Goal: Task Accomplishment & Management: Manage account settings

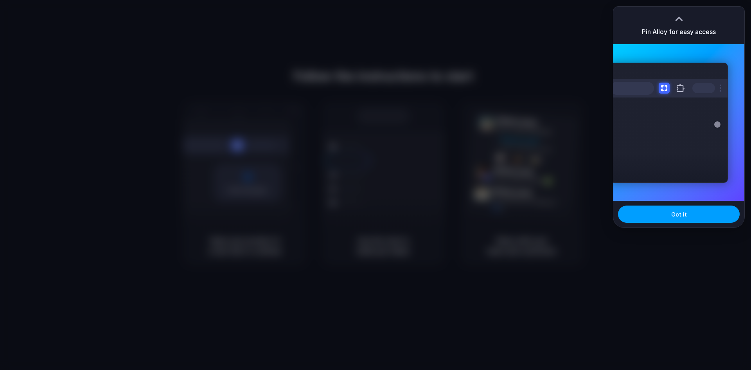
click at [681, 213] on span "Got it" at bounding box center [679, 214] width 16 height 8
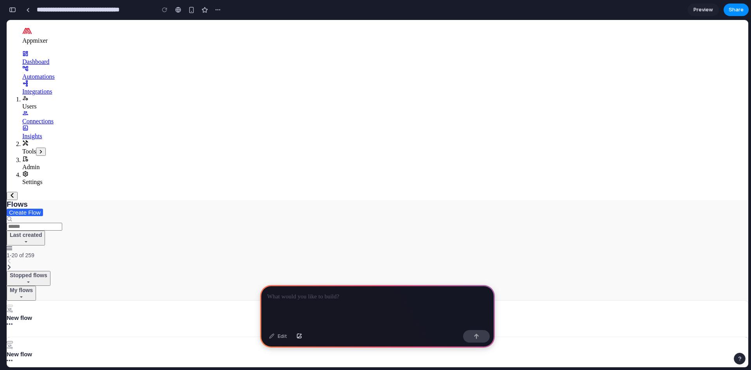
click at [303, 296] on p at bounding box center [377, 296] width 221 height 9
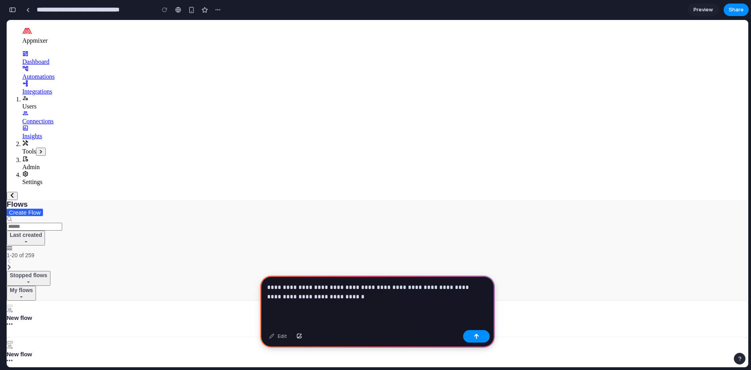
click at [359, 284] on p "**********" at bounding box center [376, 291] width 218 height 19
click at [468, 285] on p "**********" at bounding box center [376, 291] width 218 height 19
click at [471, 337] on button "button" at bounding box center [476, 336] width 27 height 13
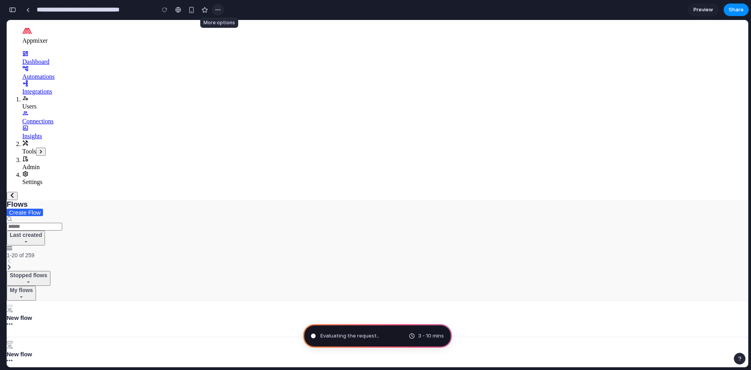
click at [217, 11] on div "button" at bounding box center [218, 10] width 6 height 6
click at [217, 11] on div "Duplicate Delete" at bounding box center [375, 185] width 751 height 370
type input "**********"
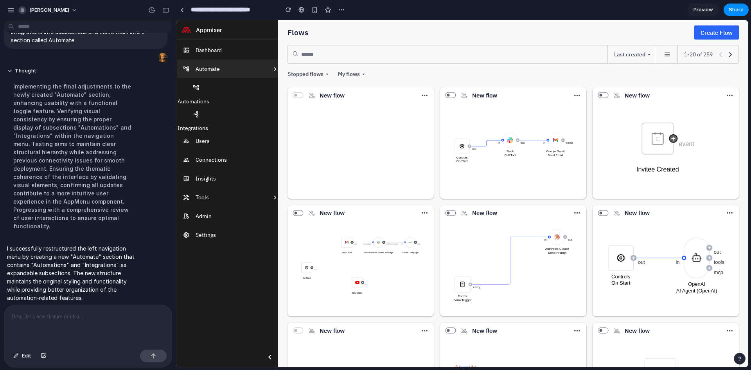
click at [236, 75] on li "Automate" at bounding box center [229, 68] width 104 height 19
click at [260, 72] on li "Automate" at bounding box center [229, 68] width 104 height 19
click at [275, 70] on button at bounding box center [275, 69] width 12 height 6
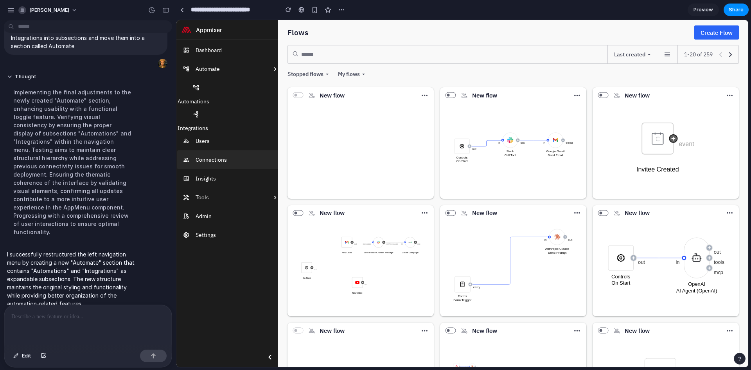
scroll to position [32, 0]
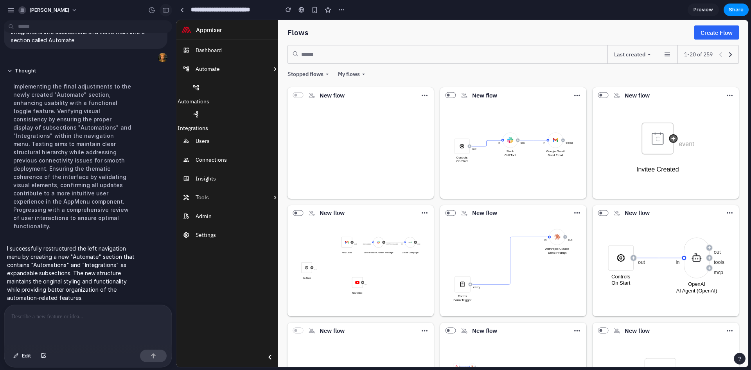
click at [166, 11] on div "button" at bounding box center [165, 9] width 7 height 5
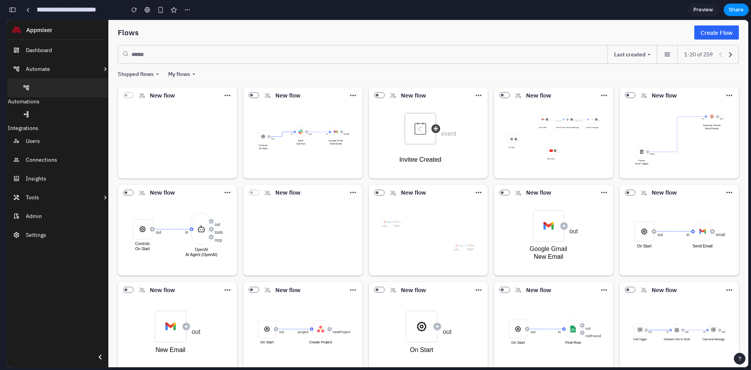
click at [70, 90] on link at bounding box center [59, 87] width 104 height 19
click at [64, 112] on link at bounding box center [59, 114] width 104 height 19
click at [59, 89] on link at bounding box center [59, 87] width 104 height 19
click at [99, 69] on button at bounding box center [105, 69] width 12 height 6
click at [11, 12] on div "button" at bounding box center [12, 9] width 7 height 5
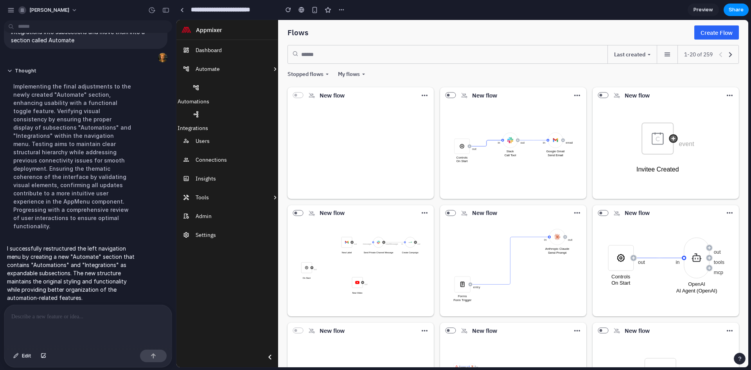
click at [79, 322] on div at bounding box center [87, 325] width 167 height 41
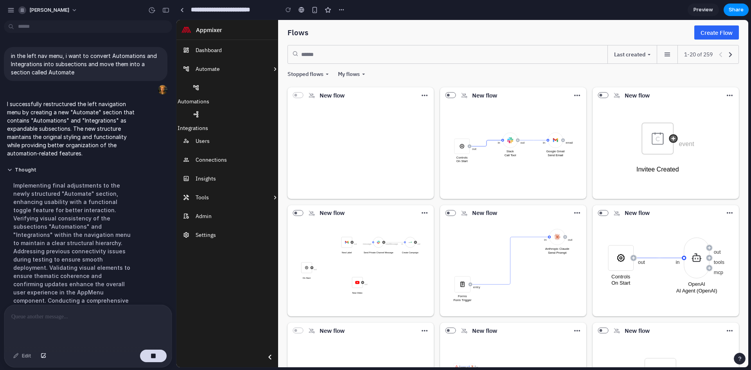
scroll to position [104, 0]
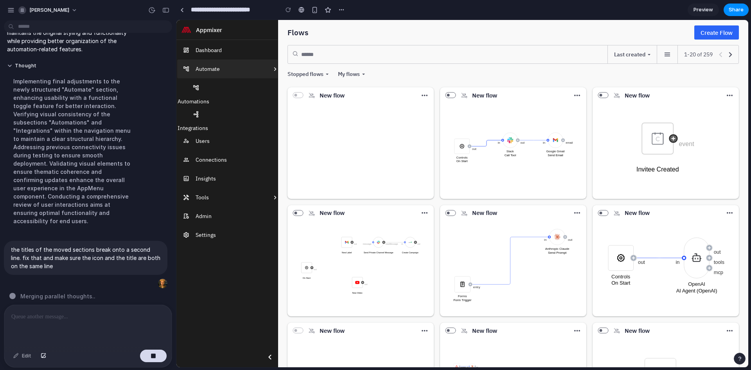
click at [269, 68] on button at bounding box center [275, 69] width 12 height 6
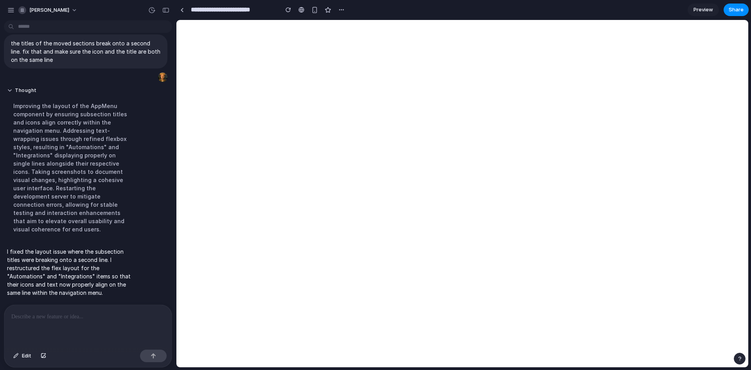
scroll to position [153, 0]
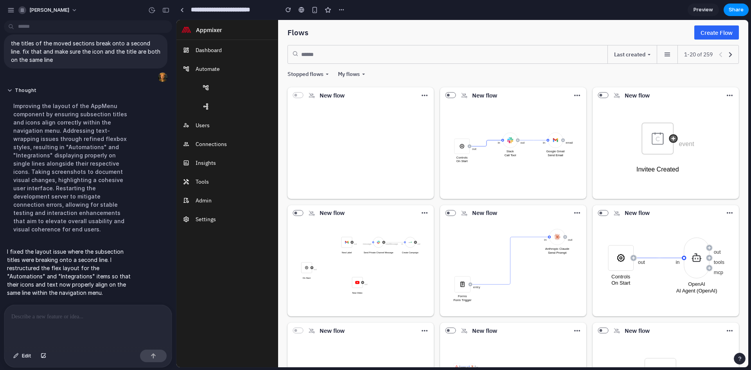
click at [61, 324] on div at bounding box center [87, 325] width 167 height 41
click at [239, 88] on link at bounding box center [239, 87] width 104 height 19
click at [169, 10] on div "button" at bounding box center [165, 9] width 7 height 5
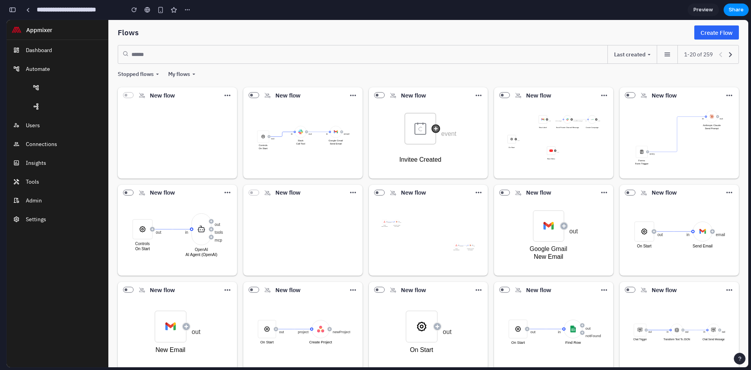
scroll to position [302, 0]
click at [55, 65] on li "Automate" at bounding box center [80, 68] width 146 height 19
click at [59, 47] on link "Dashboard" at bounding box center [80, 50] width 146 height 19
click at [56, 70] on li "Automate" at bounding box center [80, 68] width 146 height 19
click at [50, 92] on link at bounding box center [69, 87] width 104 height 19
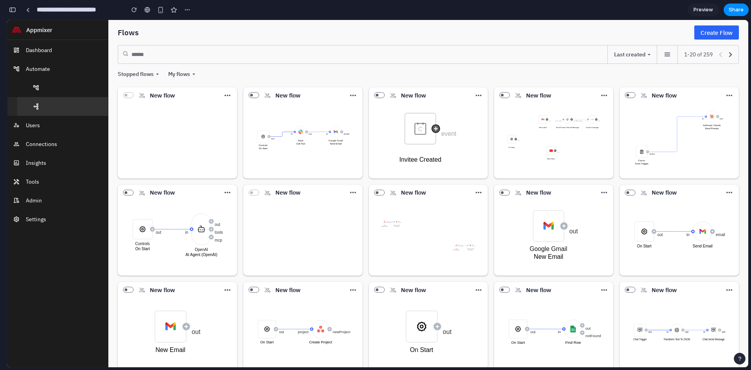
click at [49, 110] on link at bounding box center [69, 106] width 104 height 19
click at [12, 9] on div "button" at bounding box center [12, 9] width 7 height 5
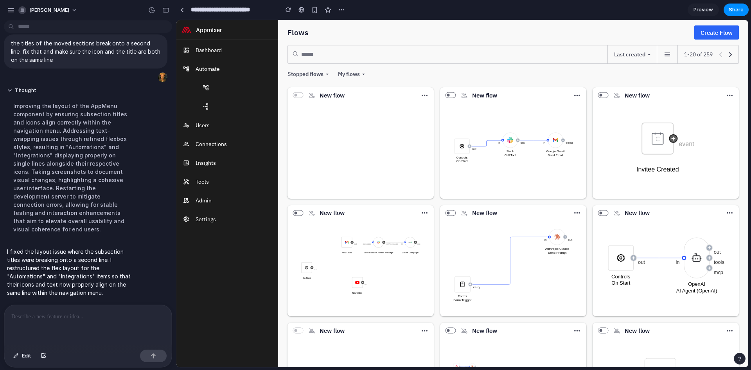
click at [88, 330] on div at bounding box center [87, 325] width 167 height 41
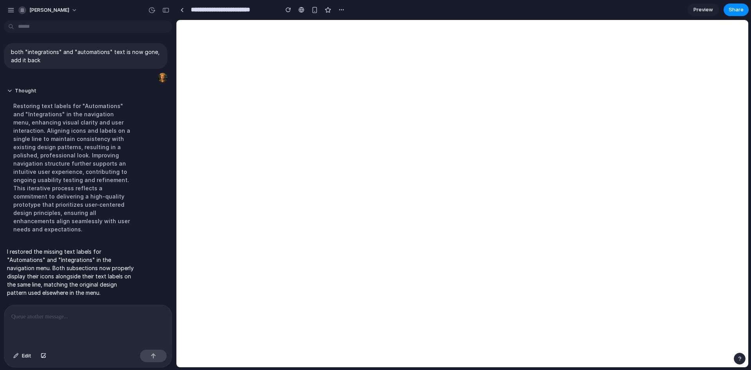
scroll to position [0, 0]
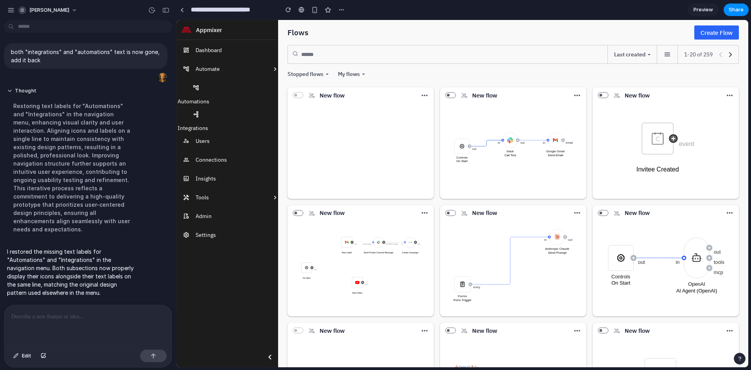
click at [31, 312] on p at bounding box center [86, 316] width 150 height 9
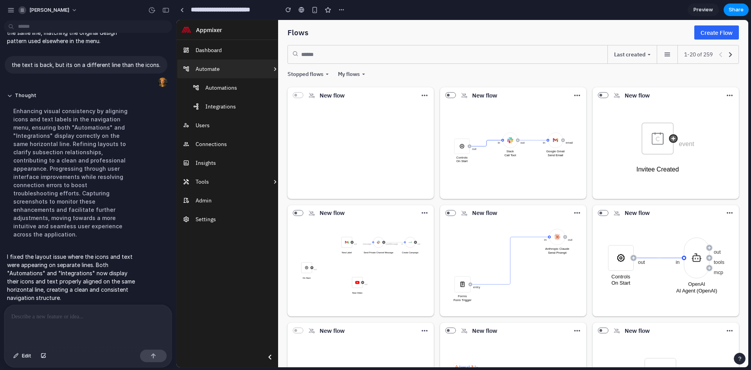
click at [239, 71] on li "Automate" at bounding box center [229, 68] width 104 height 19
click at [272, 71] on button at bounding box center [275, 69] width 12 height 6
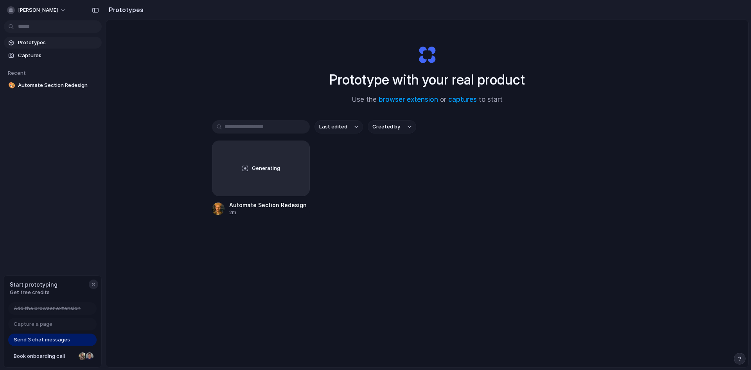
click at [93, 284] on div "button" at bounding box center [93, 284] width 6 height 6
click at [54, 10] on button "matous-vrba" at bounding box center [37, 10] width 66 height 13
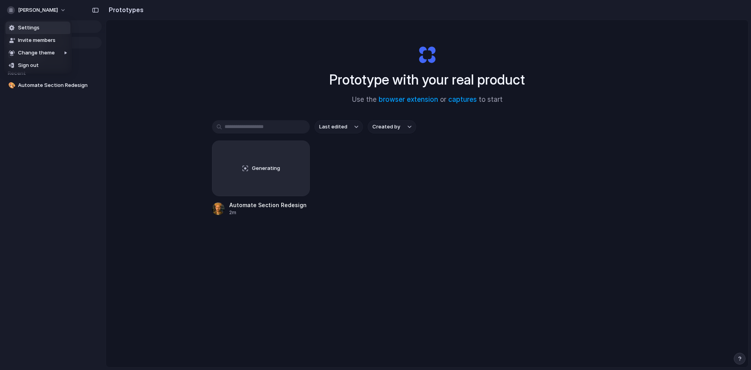
click at [43, 28] on li "Settings" at bounding box center [37, 28] width 65 height 13
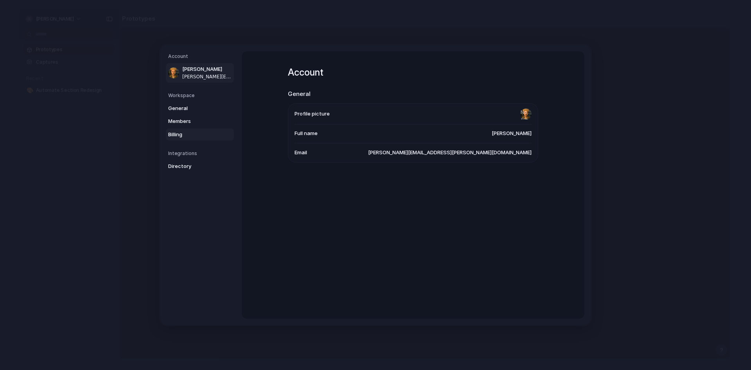
click at [204, 138] on span "Billing" at bounding box center [193, 135] width 50 height 8
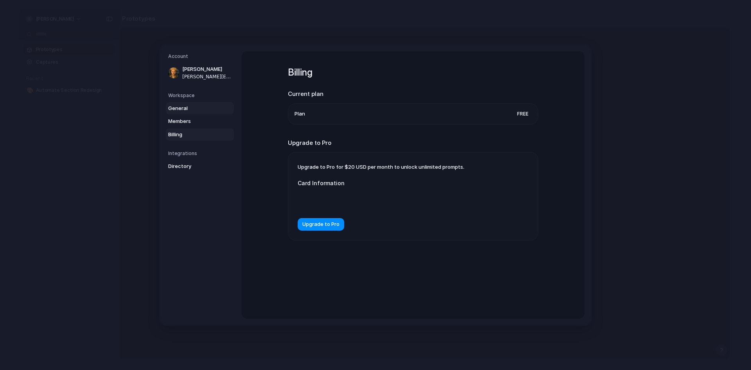
click at [190, 108] on span "General" at bounding box center [193, 108] width 50 height 8
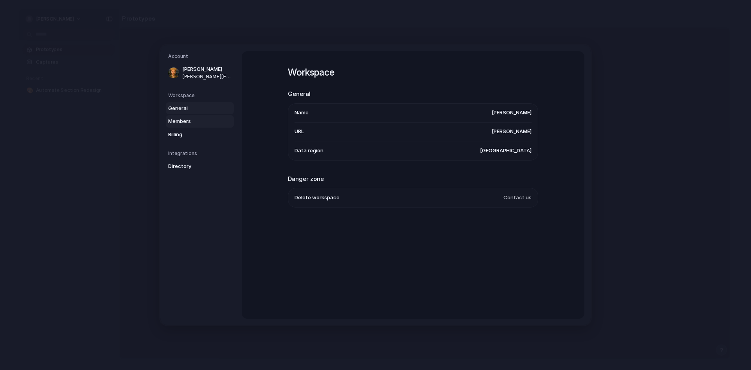
click at [193, 122] on span "Members" at bounding box center [193, 121] width 50 height 8
